Goal: Browse casually: Explore the website without a specific task or goal

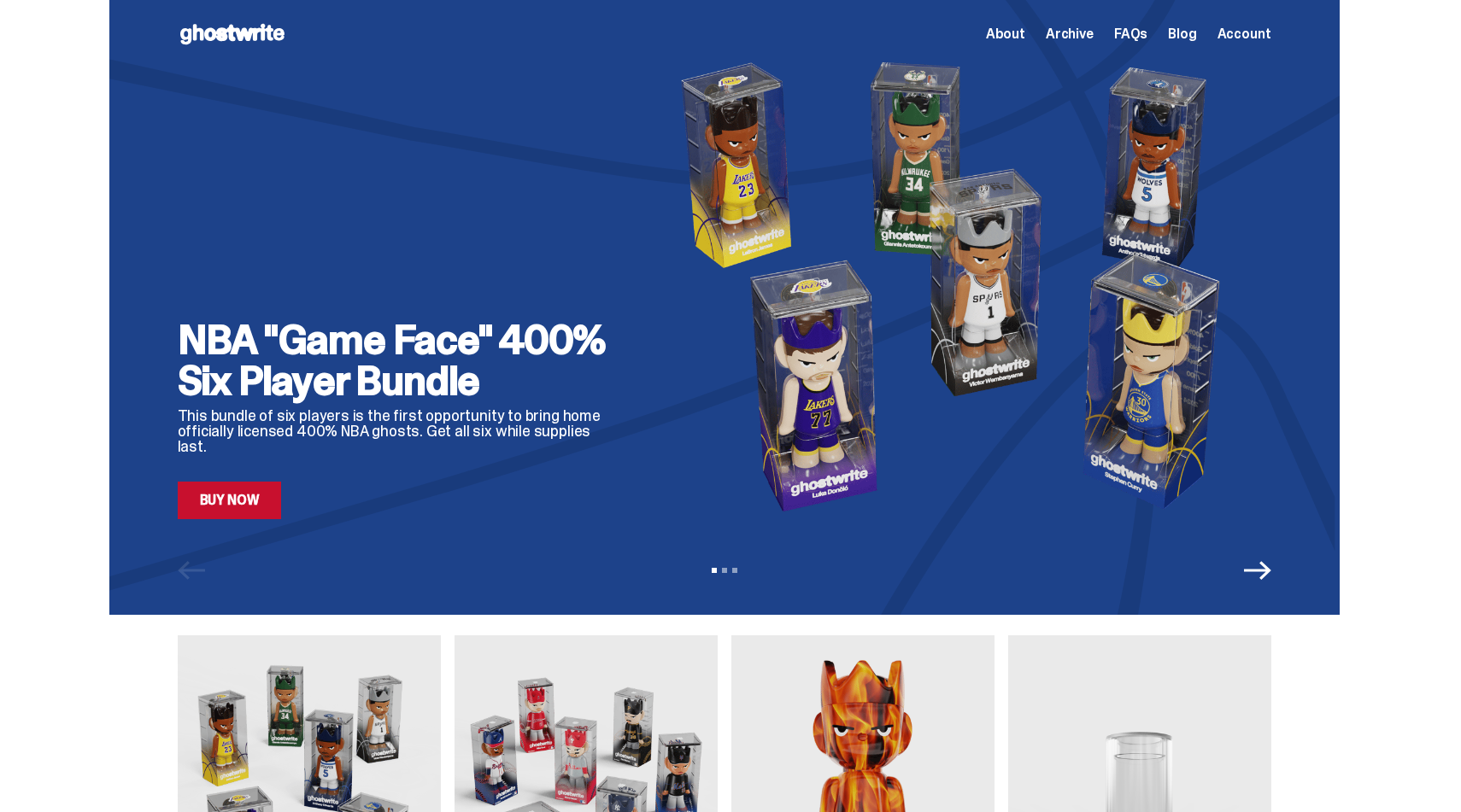
click at [1022, 39] on span "About" at bounding box center [1005, 34] width 39 height 14
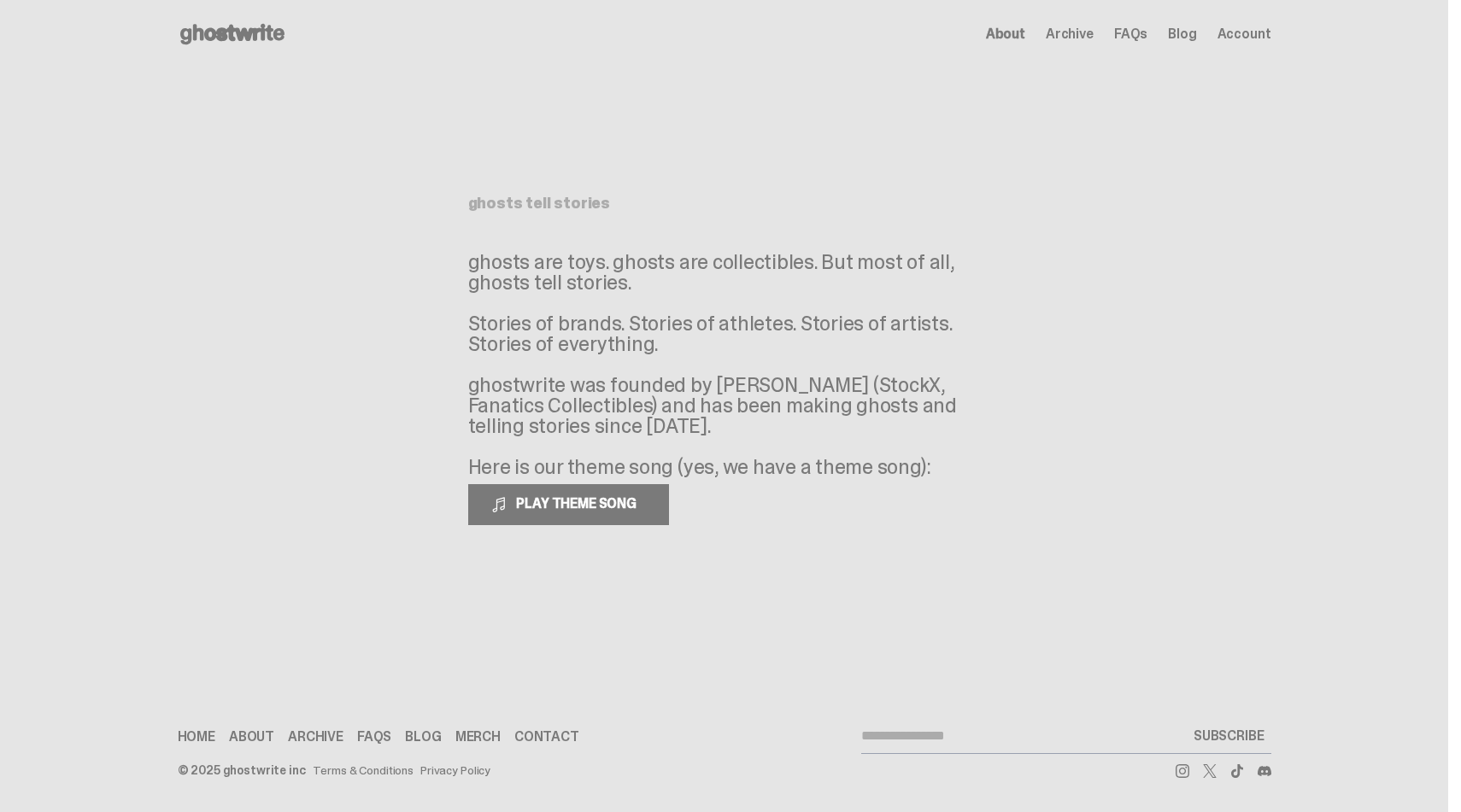
click at [1094, 33] on span "Archive" at bounding box center [1069, 34] width 48 height 14
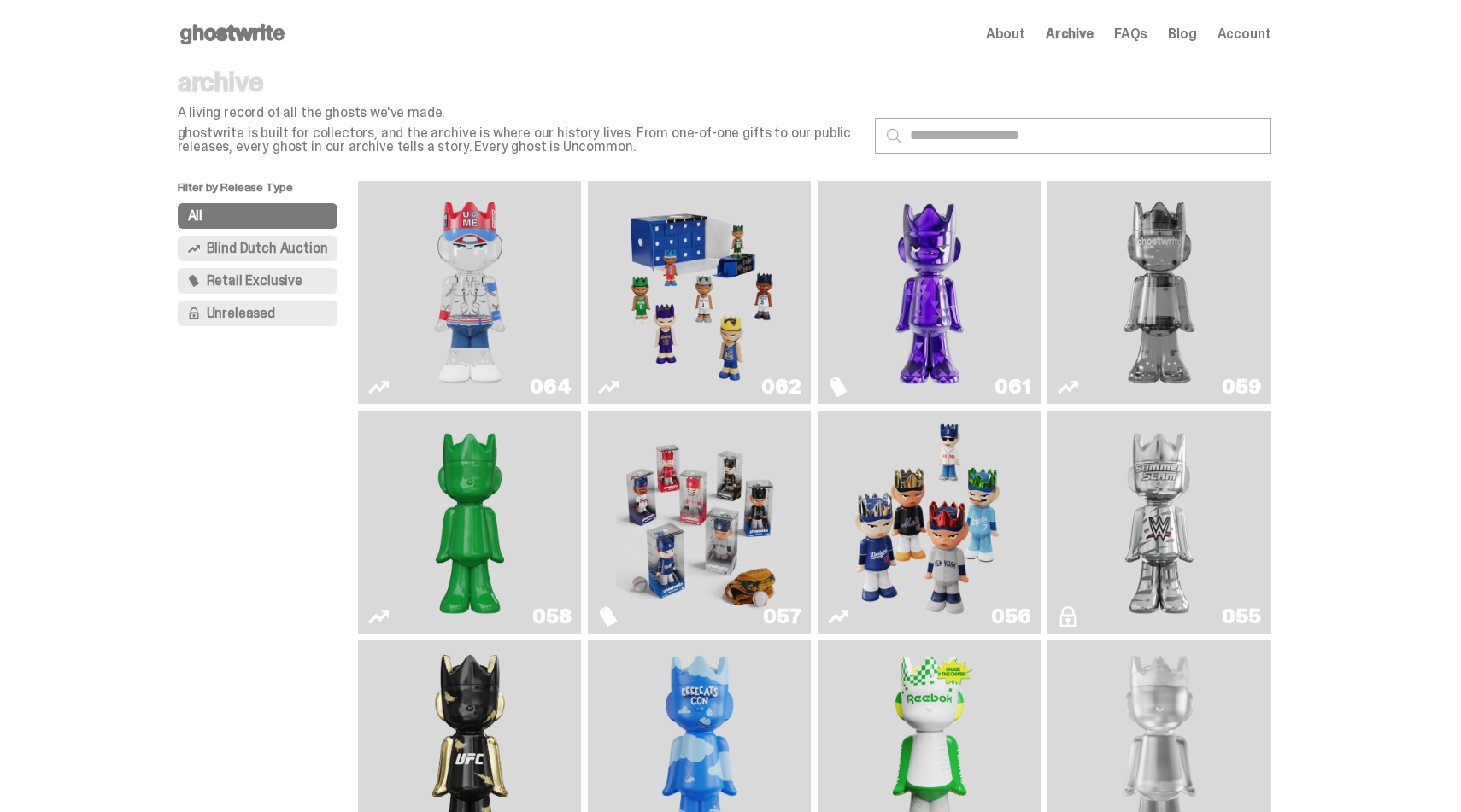
click at [1078, 37] on span "Archive" at bounding box center [1069, 34] width 48 height 14
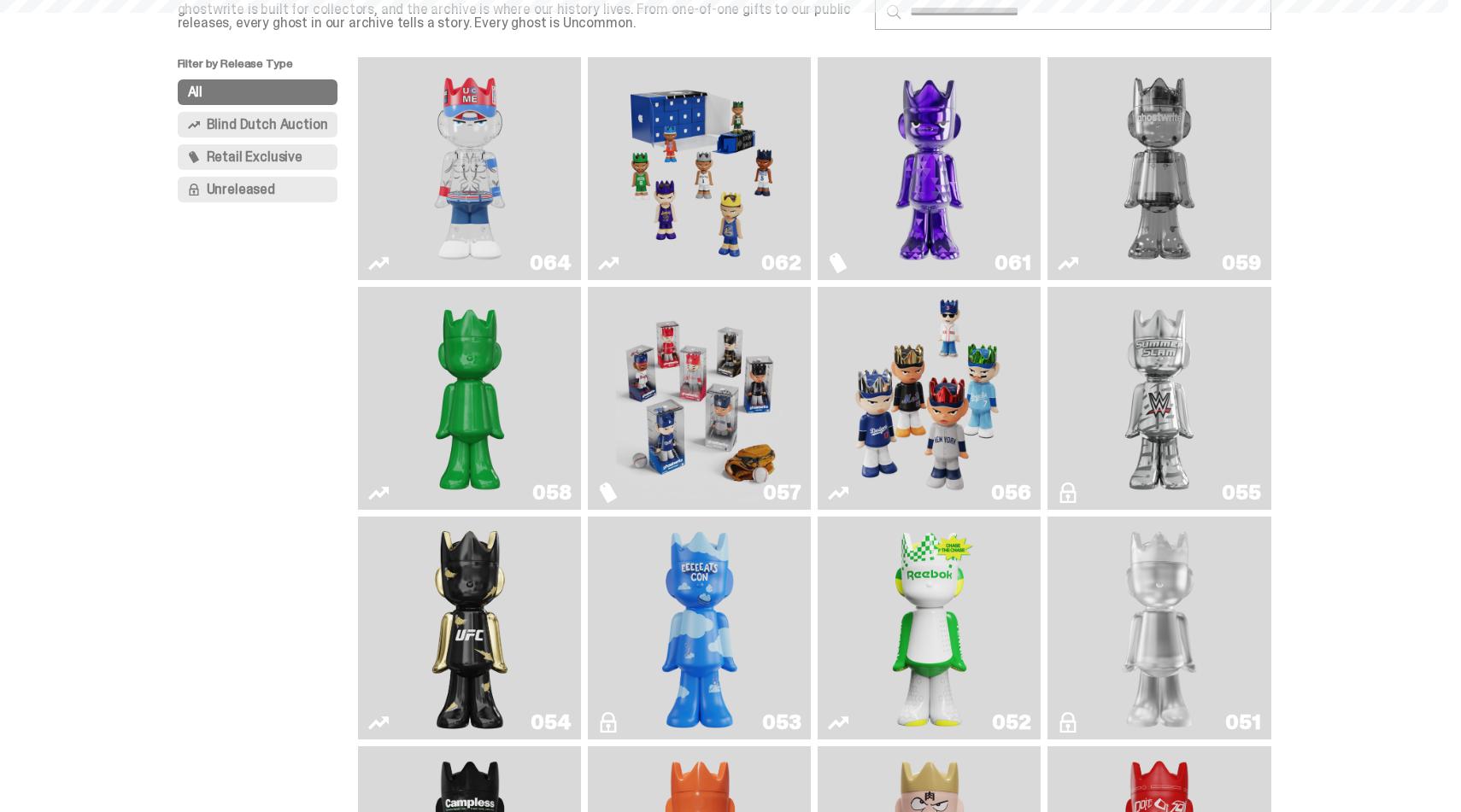
scroll to position [322, 0]
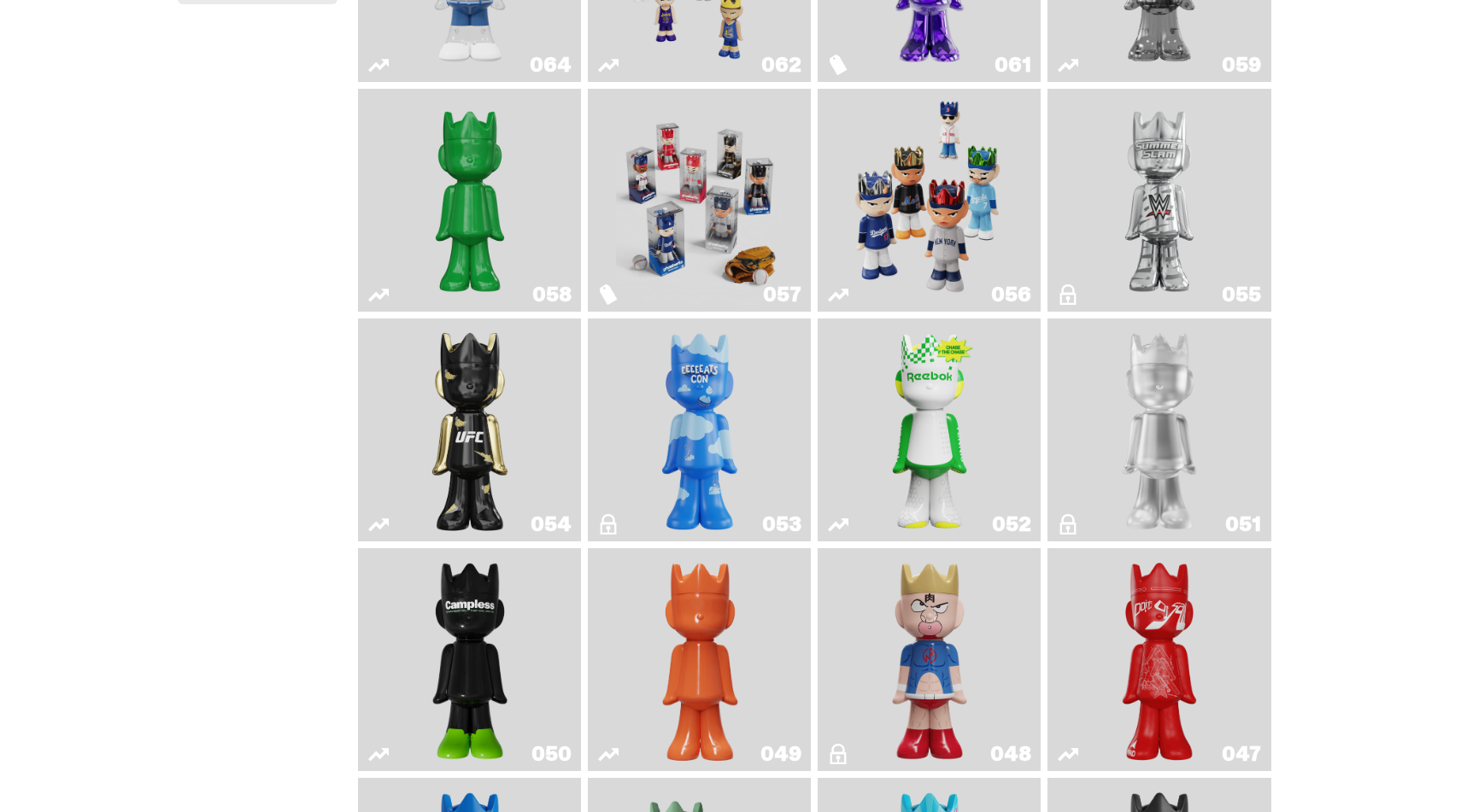
click at [895, 201] on img "Game Face (2025)" at bounding box center [929, 200] width 167 height 209
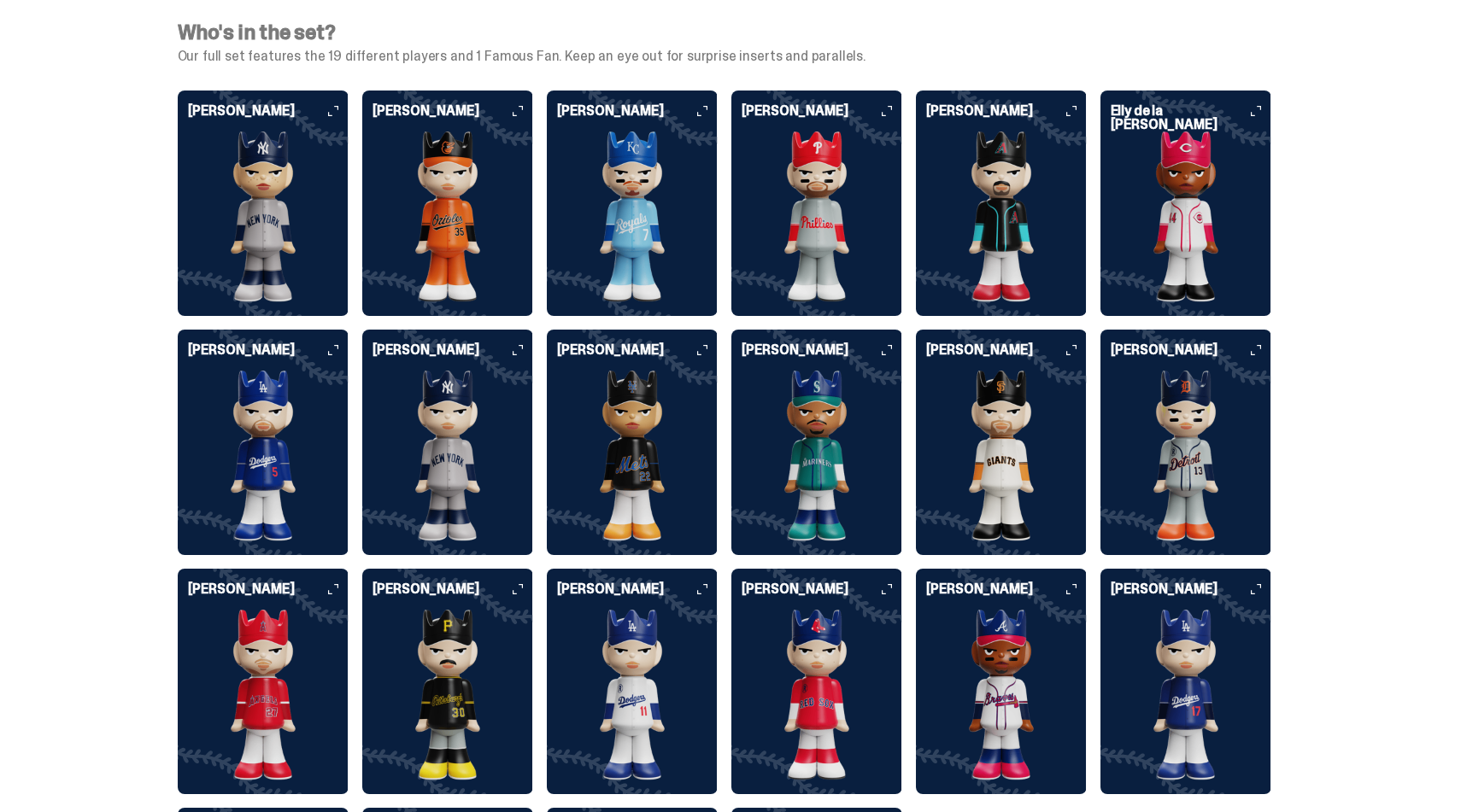
scroll to position [4520, 0]
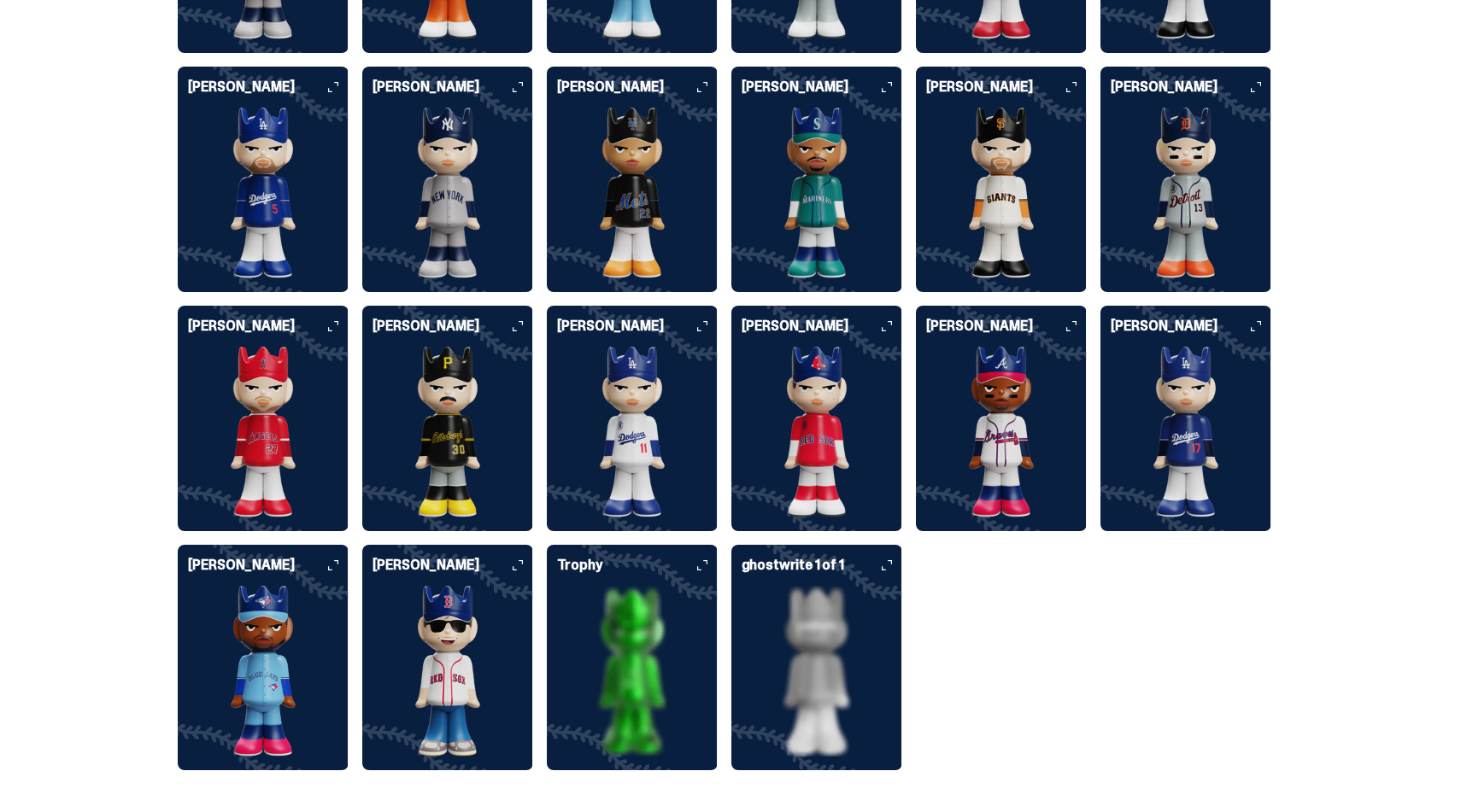
click at [1027, 579] on div "[PERSON_NAME] [PERSON_NAME] [PERSON_NAME] [PERSON_NAME] [PERSON_NAME] [PERSON_N…" at bounding box center [725, 299] width 1094 height 943
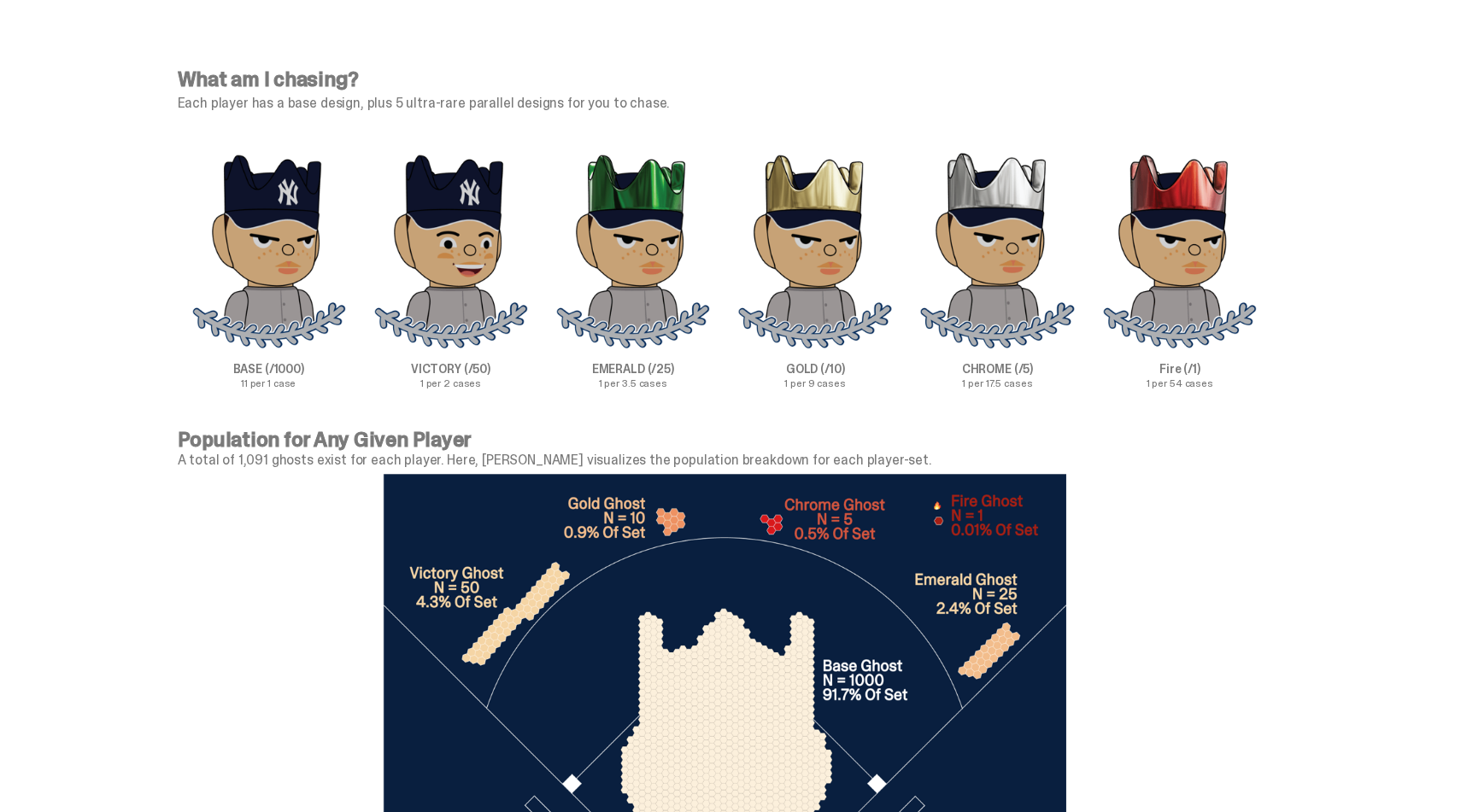
scroll to position [5754, 0]
